Goal: Task Accomplishment & Management: Manage account settings

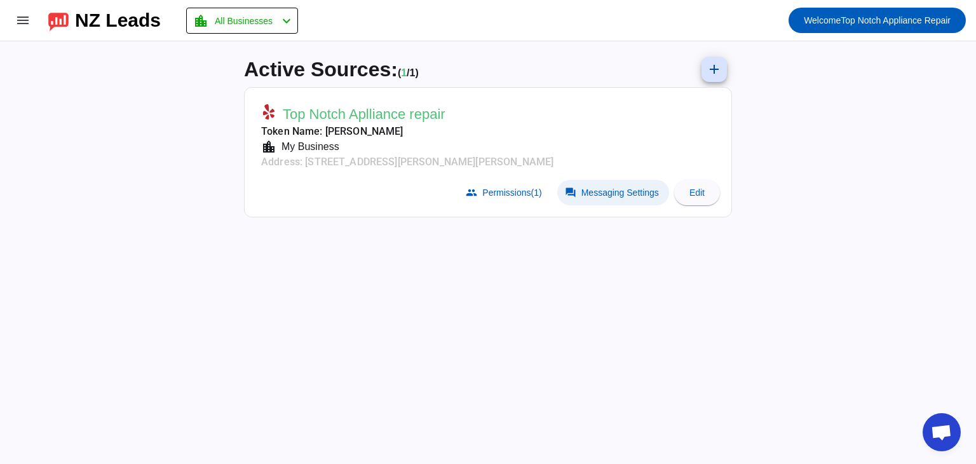
click at [648, 193] on span "Messaging Settings" at bounding box center [619, 192] width 77 height 10
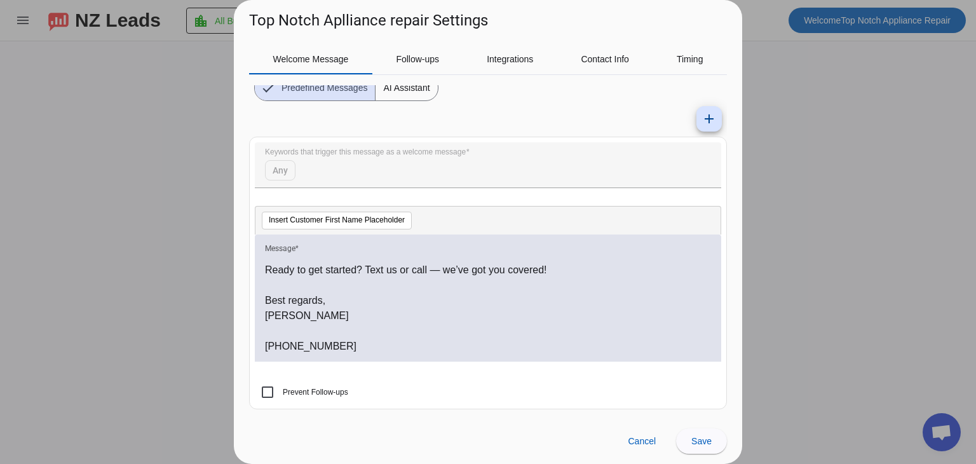
scroll to position [232, 0]
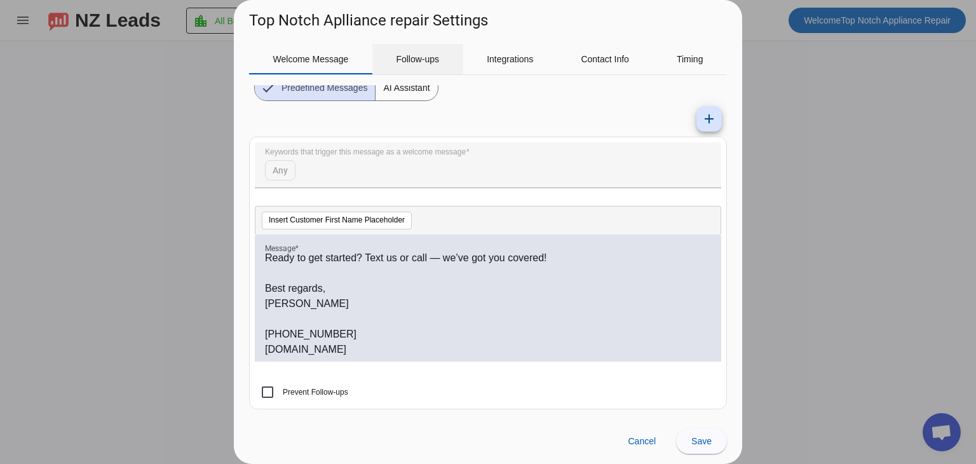
click at [422, 69] on span "Follow-ups" at bounding box center [417, 59] width 43 height 30
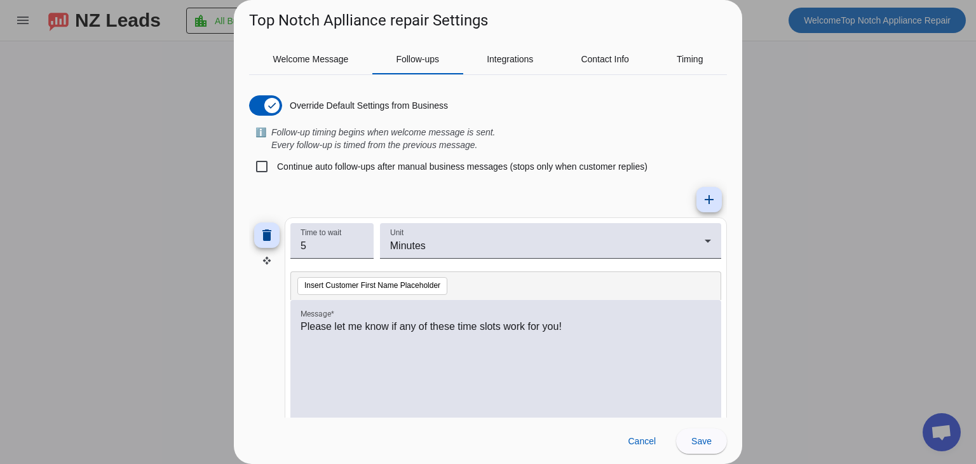
scroll to position [0, 0]
drag, startPoint x: 577, startPoint y: 328, endPoint x: 257, endPoint y: 384, distance: 324.3
click at [257, 384] on div "delete Time to wait 5 Unit Minutes Insert Customer First Name Placeholder Messa…" at bounding box center [488, 331] width 478 height 229
drag, startPoint x: 616, startPoint y: 337, endPoint x: 191, endPoint y: 308, distance: 425.3
click at [191, 308] on div "Top Notch Aplliance repair Settings Welcome Message Follow-ups Integrations Con…" at bounding box center [488, 232] width 976 height 464
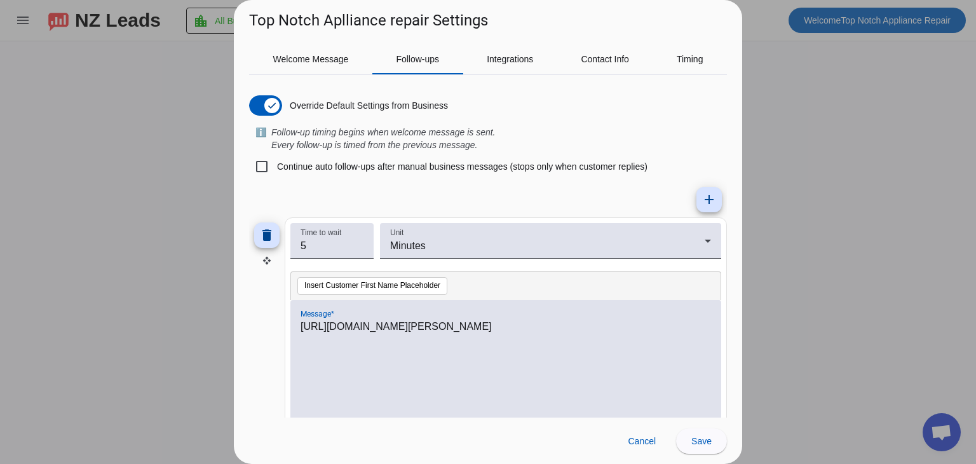
scroll to position [3, 0]
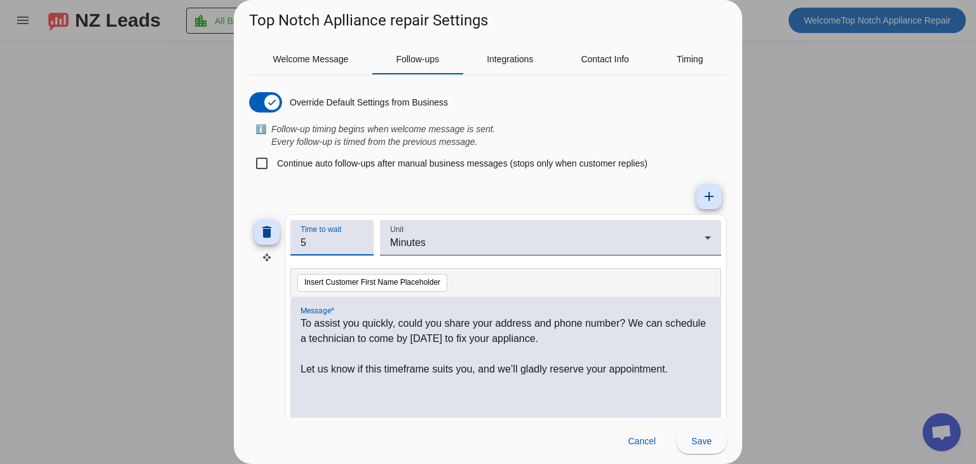
click at [330, 237] on input "5" at bounding box center [331, 242] width 63 height 15
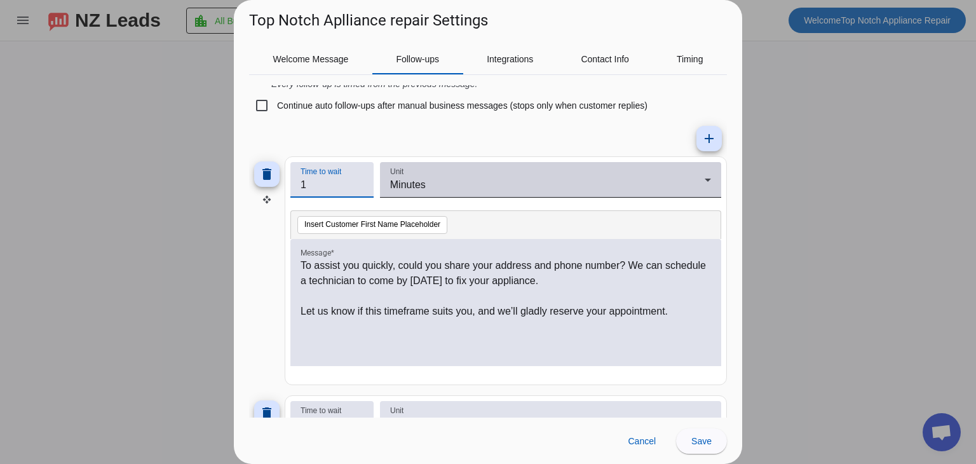
type input "1"
click at [427, 186] on div "Minutes" at bounding box center [547, 184] width 314 height 15
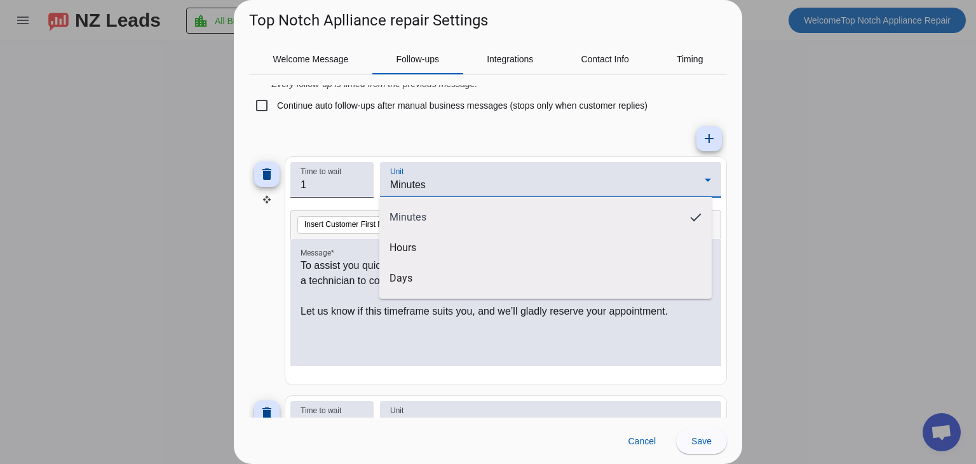
click at [417, 112] on div at bounding box center [488, 232] width 976 height 464
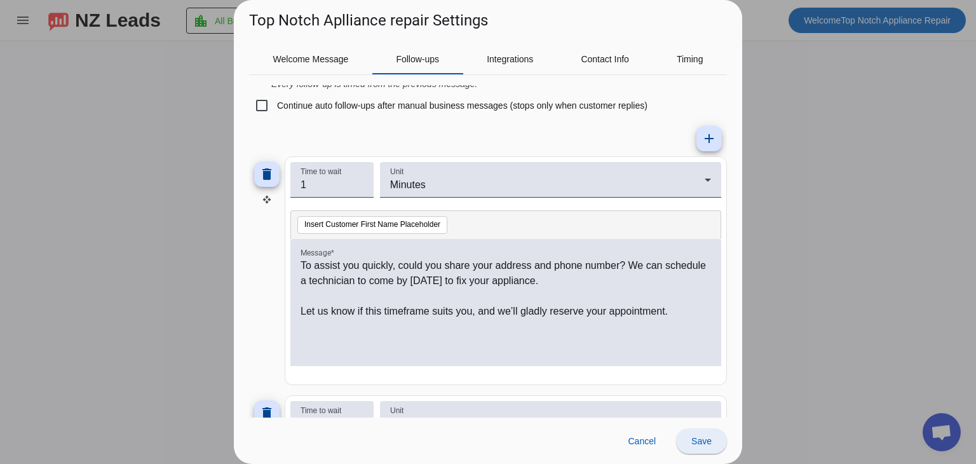
click at [714, 443] on span at bounding box center [701, 441] width 51 height 30
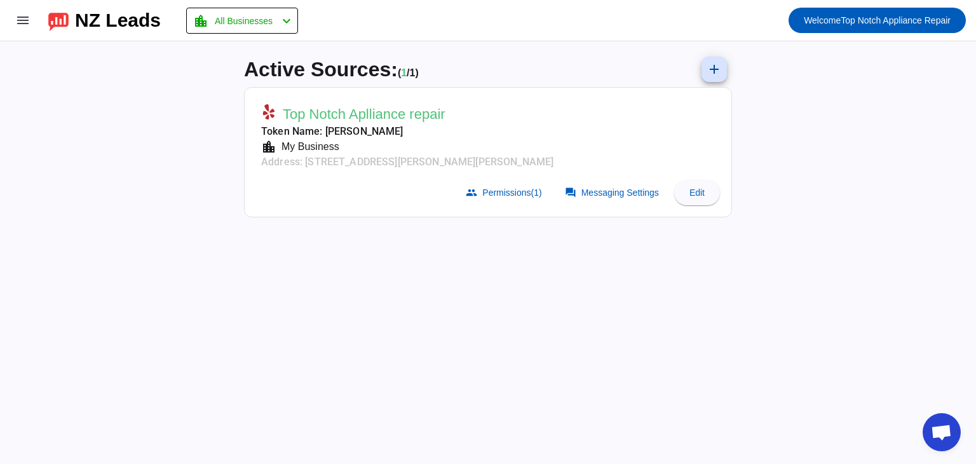
click at [602, 205] on mat-card-actions "group Permissions (1) forum Messaging Settings Edit" at bounding box center [488, 193] width 474 height 36
click at [613, 186] on span at bounding box center [613, 192] width 112 height 25
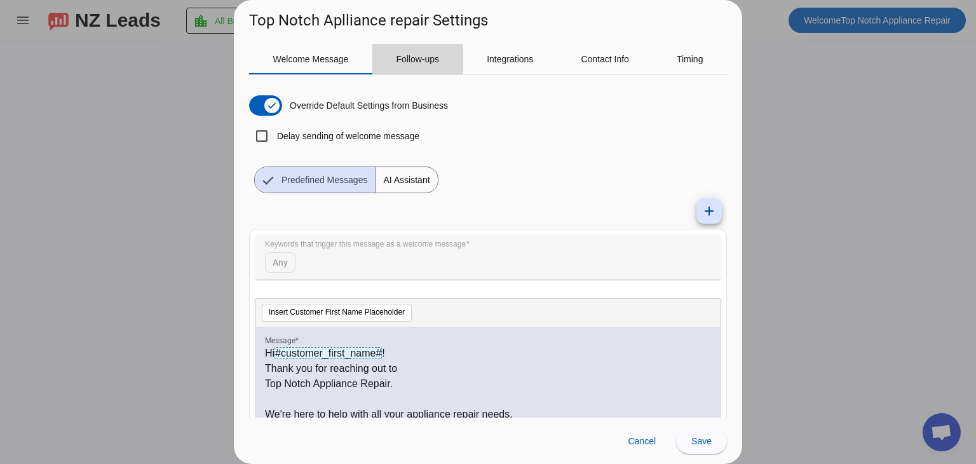
click at [402, 55] on span "Follow-ups" at bounding box center [417, 59] width 43 height 9
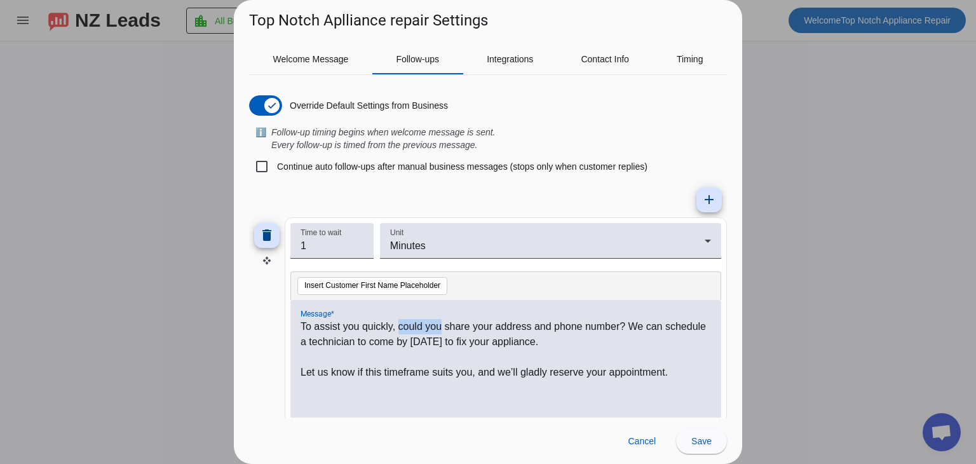
drag, startPoint x: 440, startPoint y: 327, endPoint x: 400, endPoint y: 323, distance: 40.1
click at [400, 323] on p "To assist you quickly, could you share your address and phone number? We can sc…" at bounding box center [505, 334] width 410 height 30
click at [609, 320] on p "To assist you quickly, please share your address and phone number? We can sched…" at bounding box center [505, 334] width 410 height 30
click at [701, 440] on span "Save" at bounding box center [701, 441] width 20 height 10
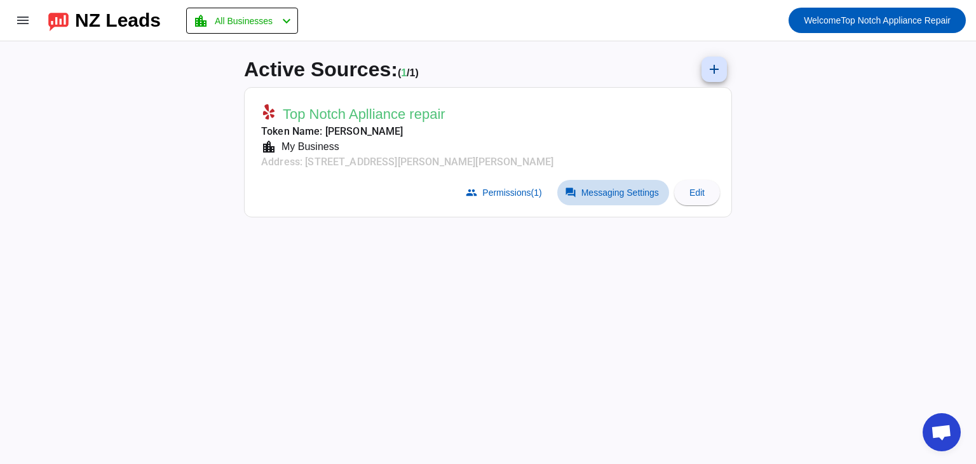
click at [633, 184] on span at bounding box center [613, 192] width 112 height 25
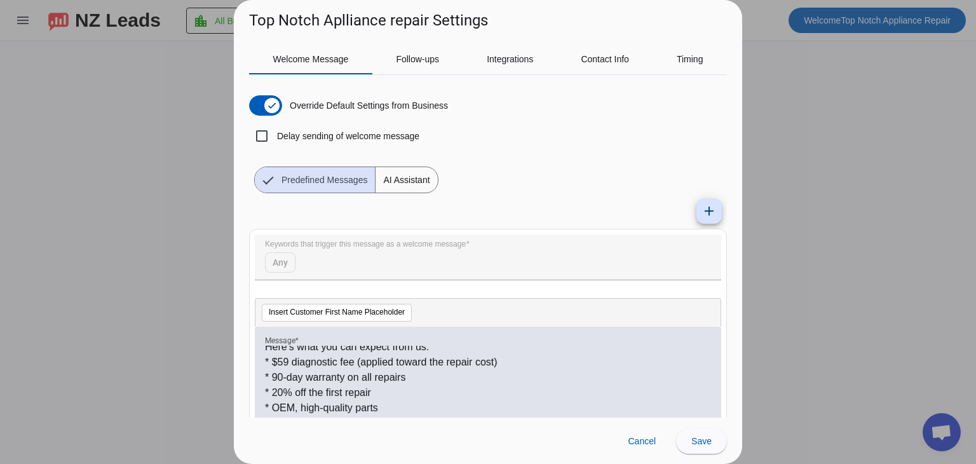
scroll to position [94, 0]
click at [306, 393] on p "* 20% off the first repair" at bounding box center [488, 396] width 446 height 15
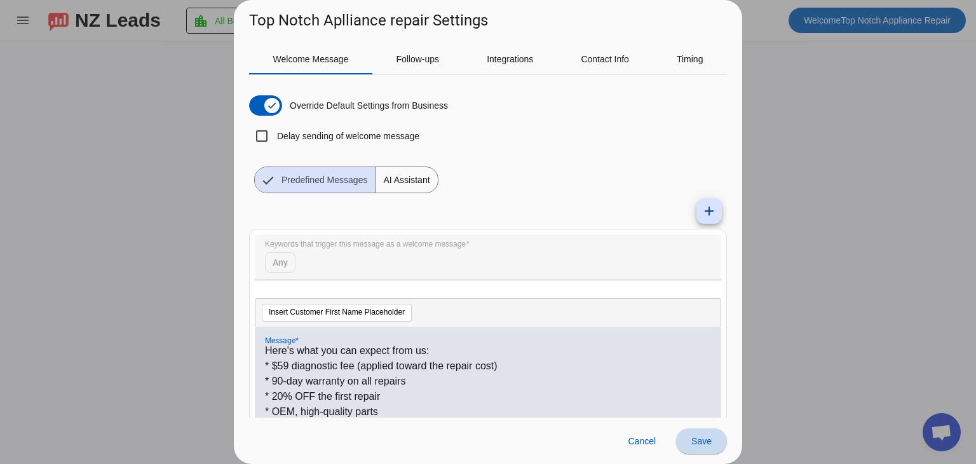
click at [685, 439] on span at bounding box center [701, 441] width 51 height 30
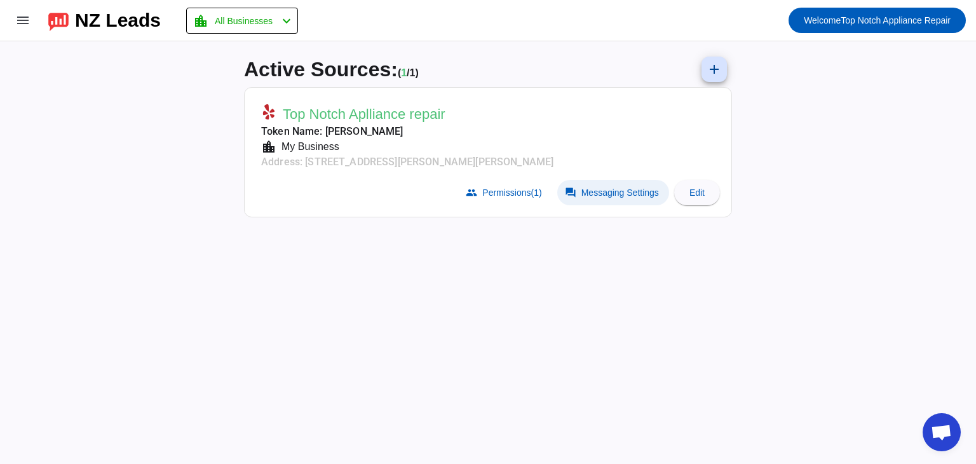
click at [629, 189] on span "Messaging Settings" at bounding box center [619, 192] width 77 height 10
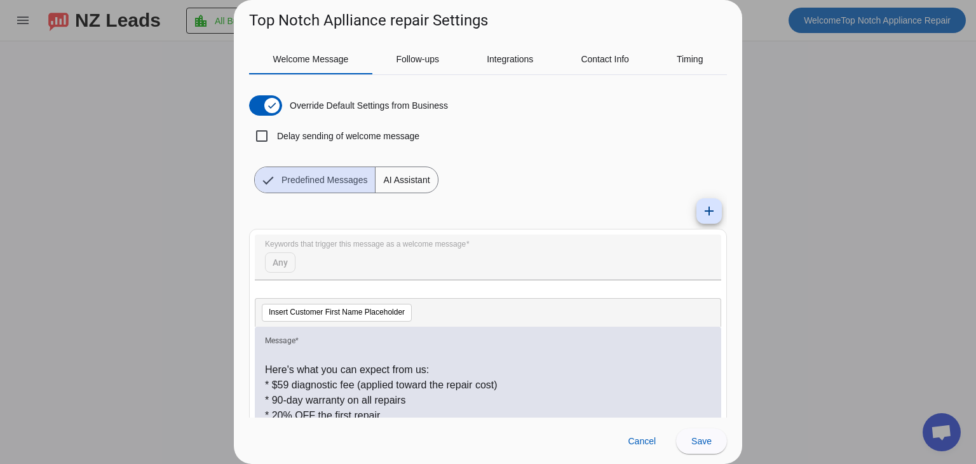
scroll to position [0, 0]
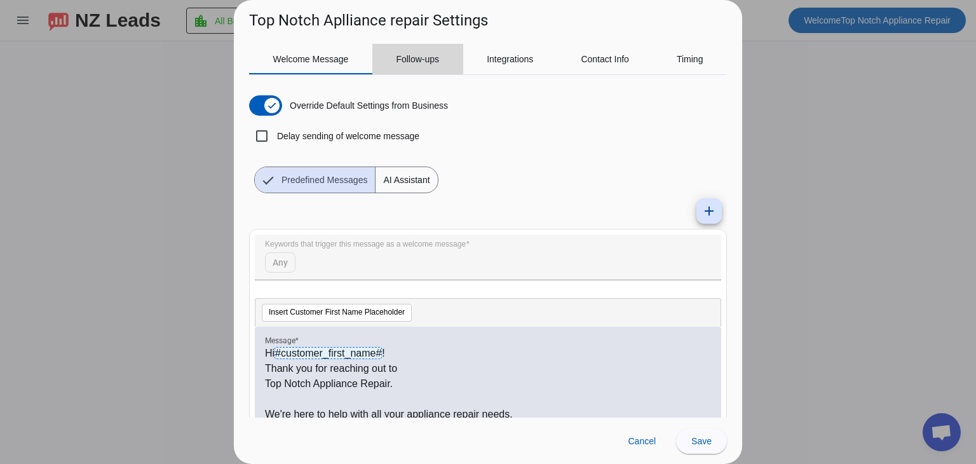
click at [414, 49] on span "Follow-ups" at bounding box center [417, 59] width 43 height 30
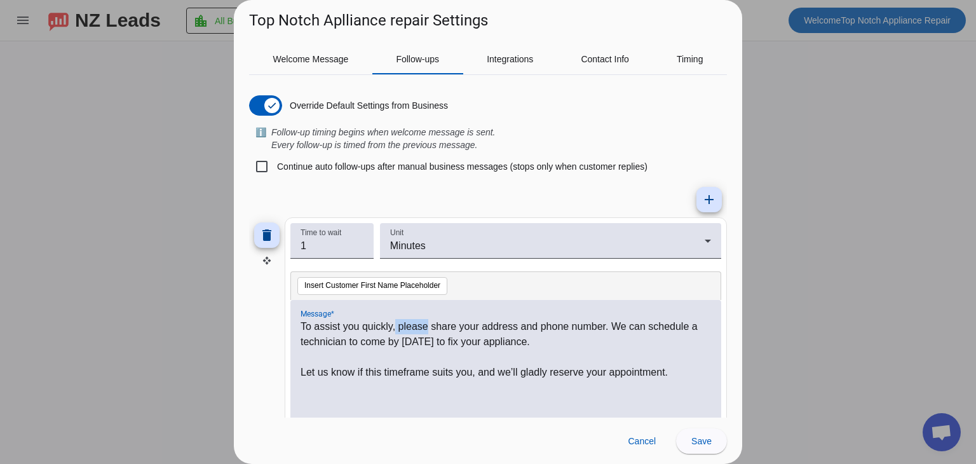
drag, startPoint x: 427, startPoint y: 326, endPoint x: 396, endPoint y: 330, distance: 31.4
click at [396, 330] on p "To assist you quickly, please share your address and phone number. We can sched…" at bounding box center [505, 334] width 410 height 30
click at [699, 446] on span at bounding box center [701, 441] width 51 height 30
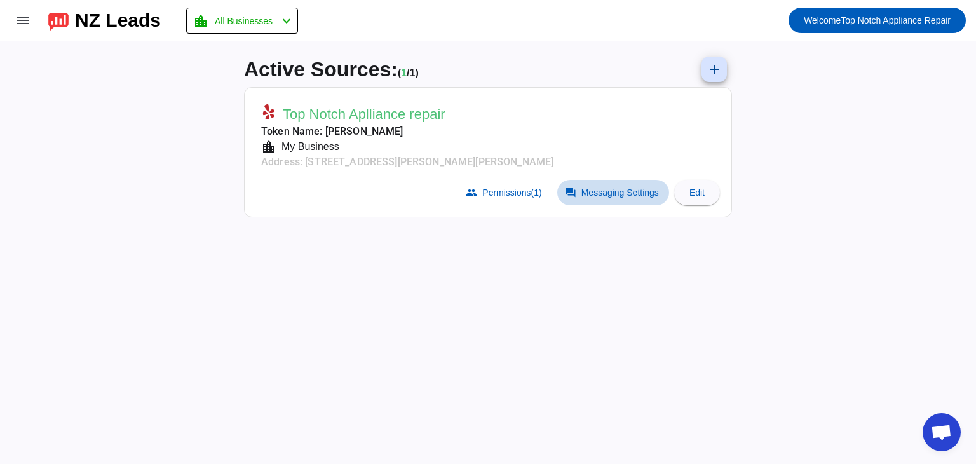
click at [607, 200] on span at bounding box center [613, 192] width 112 height 25
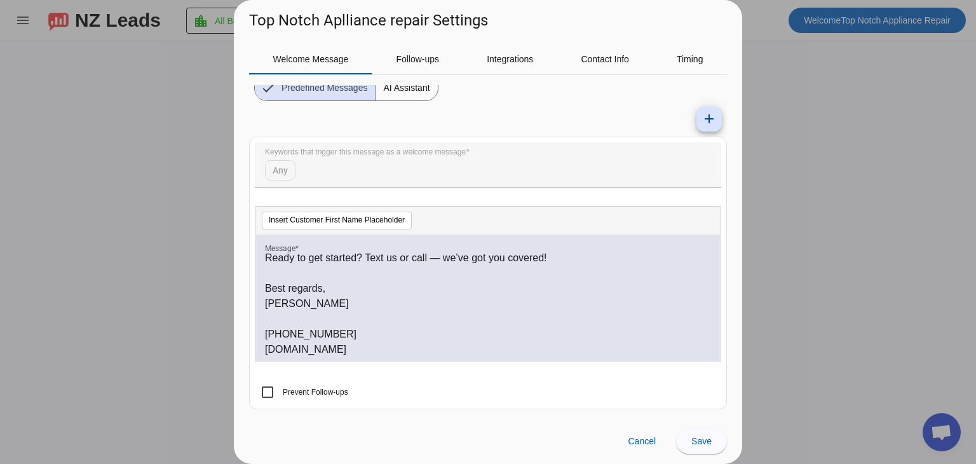
scroll to position [37, 0]
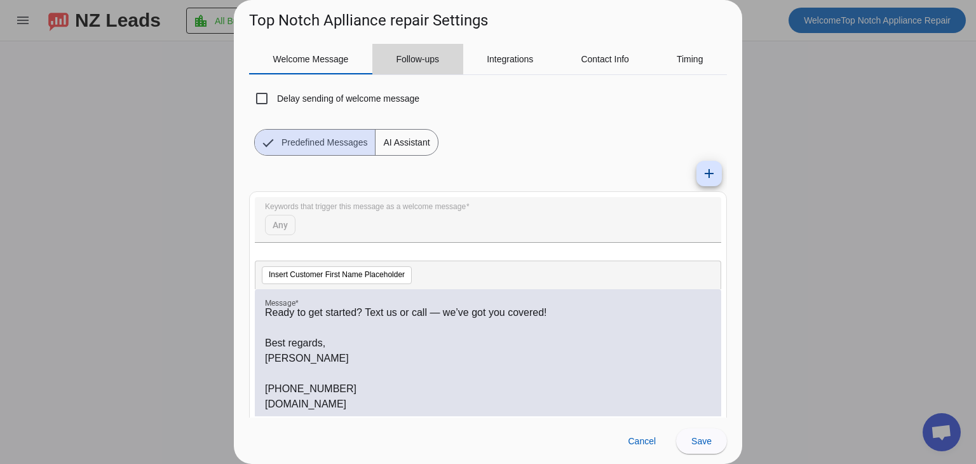
click at [414, 60] on span "Follow-ups" at bounding box center [417, 59] width 43 height 9
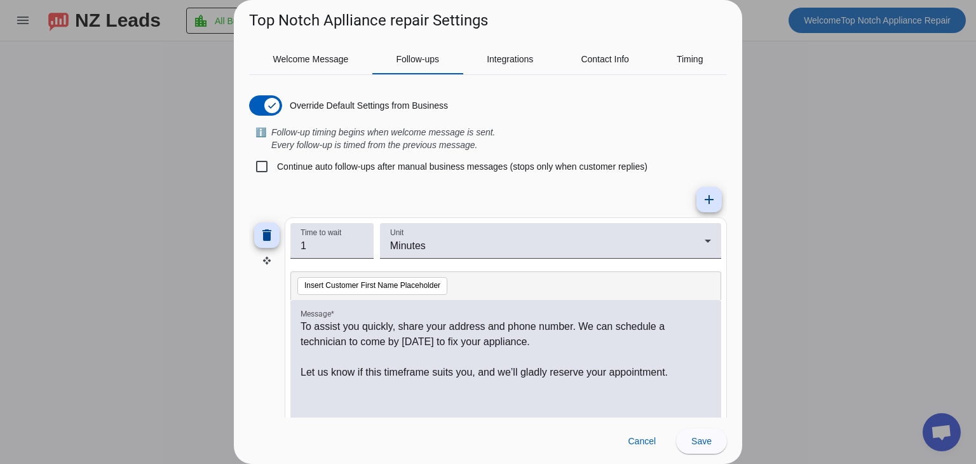
scroll to position [29, 0]
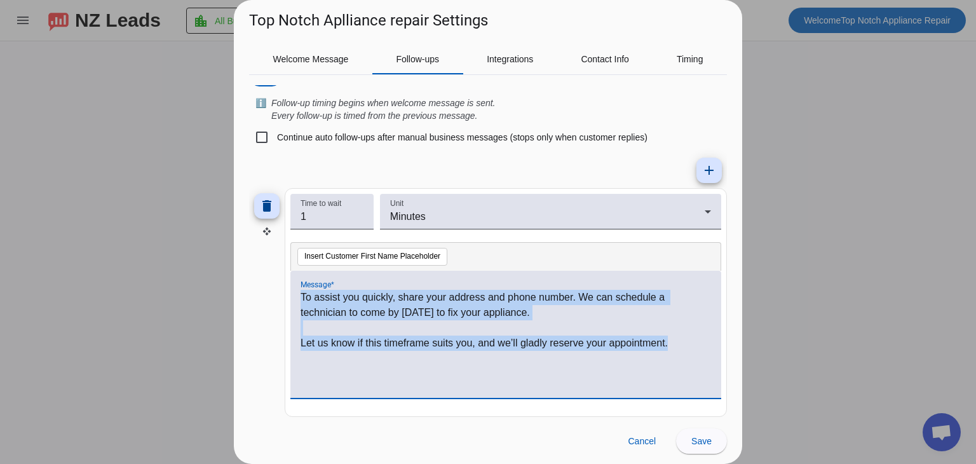
drag, startPoint x: 696, startPoint y: 354, endPoint x: 266, endPoint y: 291, distance: 435.3
click at [266, 291] on div "delete Time to wait 1 Unit Minutes Insert Customer First Name Placeholder Messa…" at bounding box center [488, 302] width 478 height 229
copy div "To assist you quickly, share your address and phone number. We can schedule a t…"
